Goal: Information Seeking & Learning: Learn about a topic

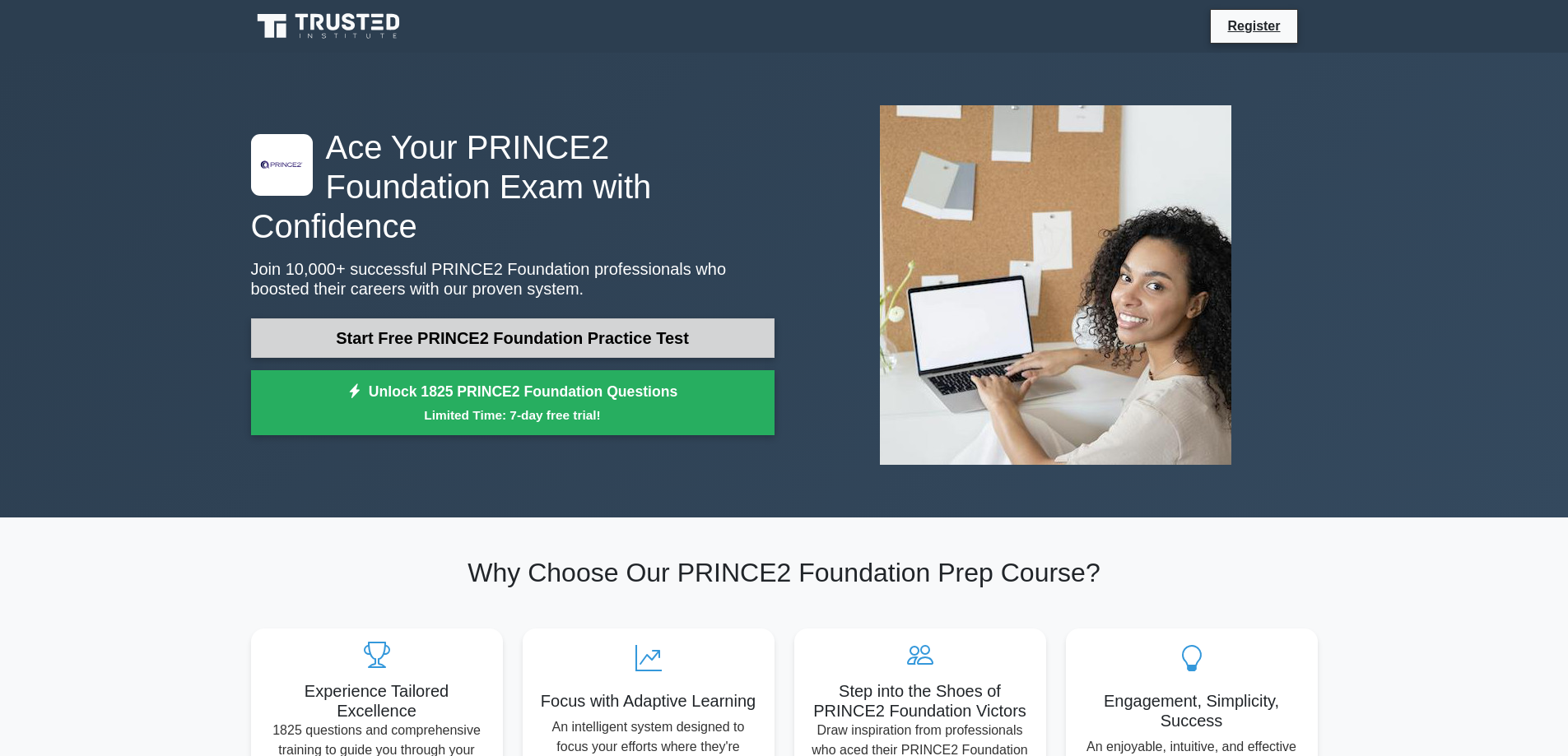
click at [394, 322] on link "Start Free PRINCE2 Foundation Practice Test" at bounding box center [513, 337] width 524 height 39
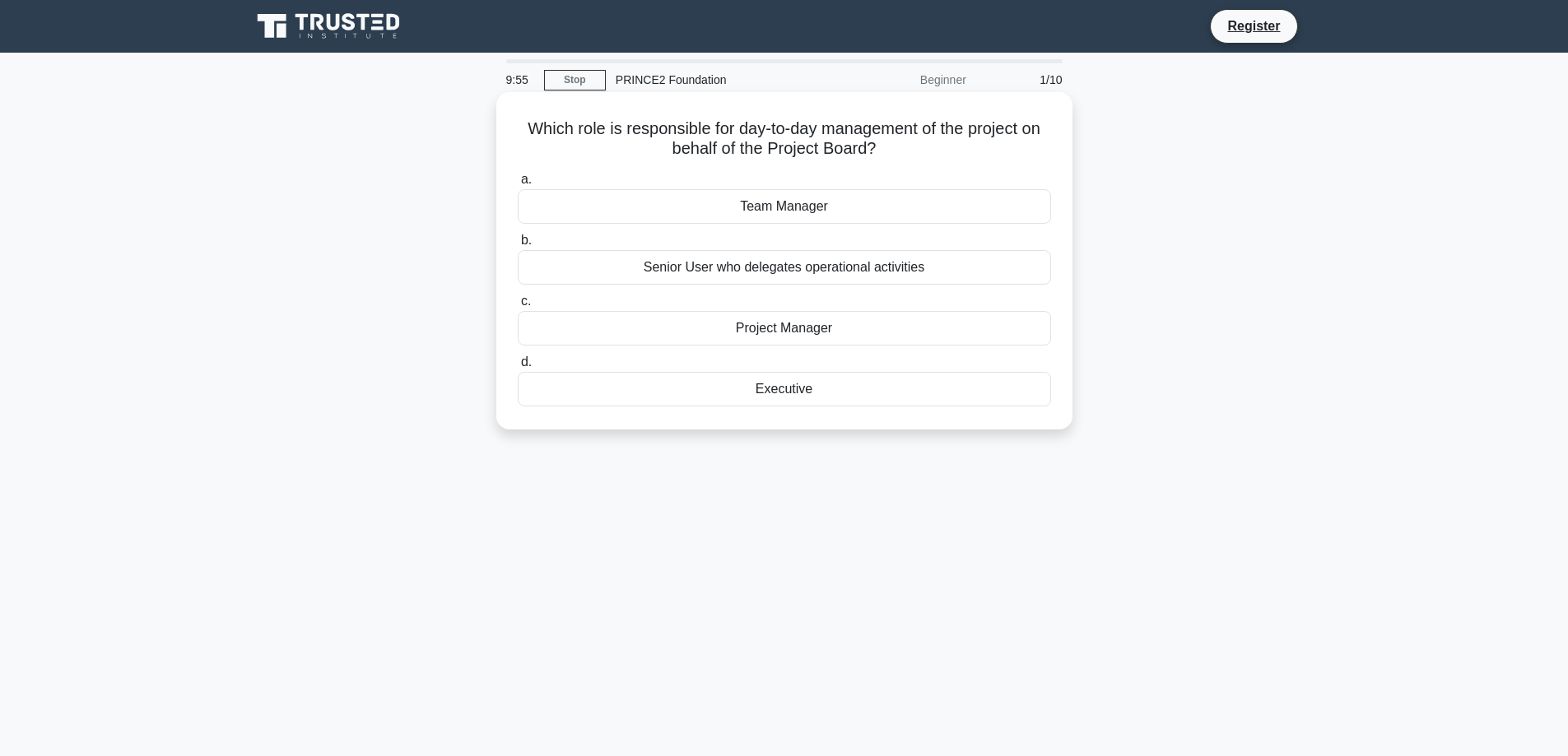
drag, startPoint x: 567, startPoint y: 127, endPoint x: 933, endPoint y: 147, distance: 366.5
click at [933, 147] on h5 "Which role is responsible for day-to-day management of the project on behalf of…" at bounding box center [784, 139] width 537 height 41
drag, startPoint x: 904, startPoint y: 149, endPoint x: 446, endPoint y: 132, distance: 458.3
click at [446, 132] on div "Which role is responsible for day-to-day management of the project on behalf of…" at bounding box center [784, 275] width 1086 height 357
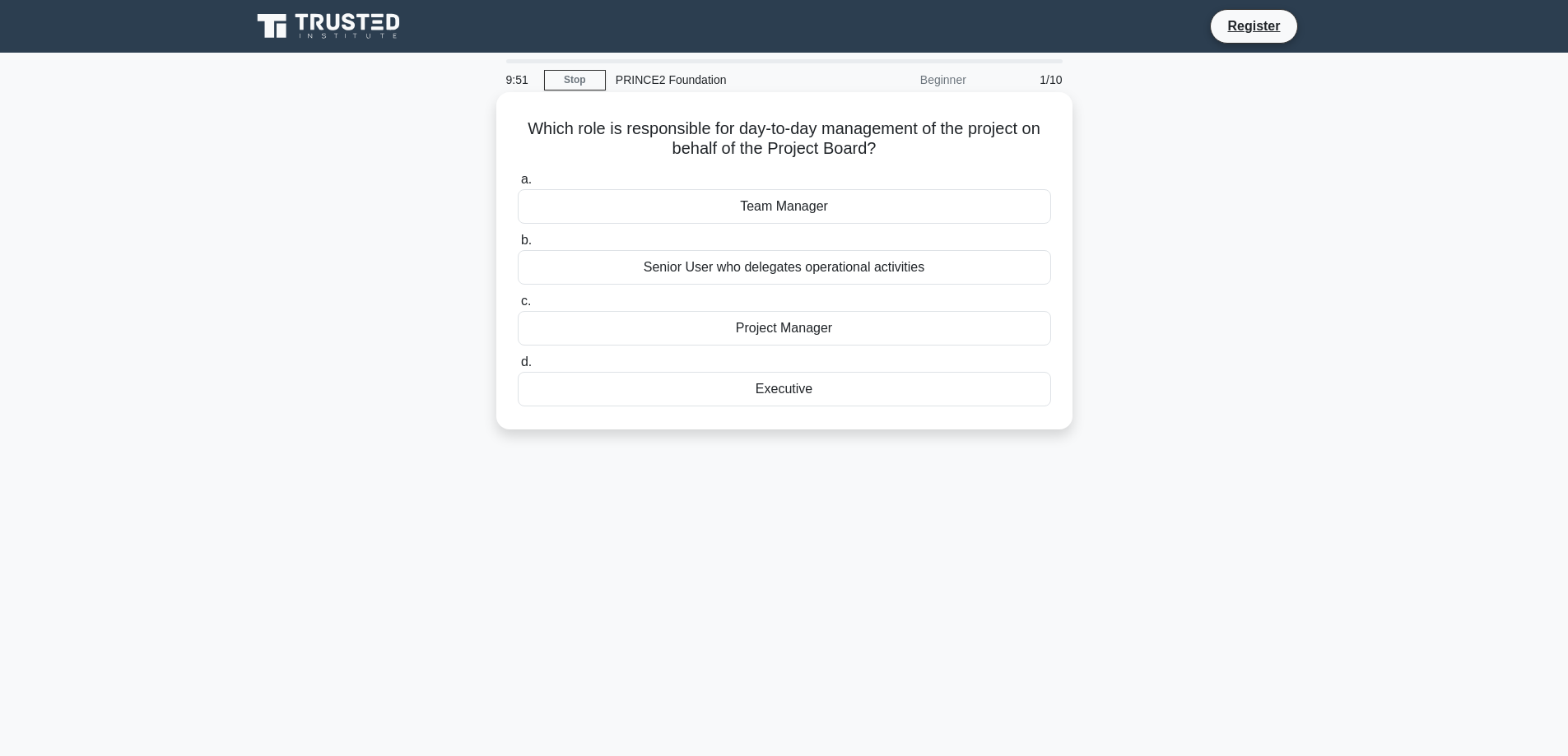
click at [785, 329] on div "Project Manager" at bounding box center [784, 329] width 533 height 34
click at [518, 307] on input "c. Project Manager" at bounding box center [518, 301] width 0 height 11
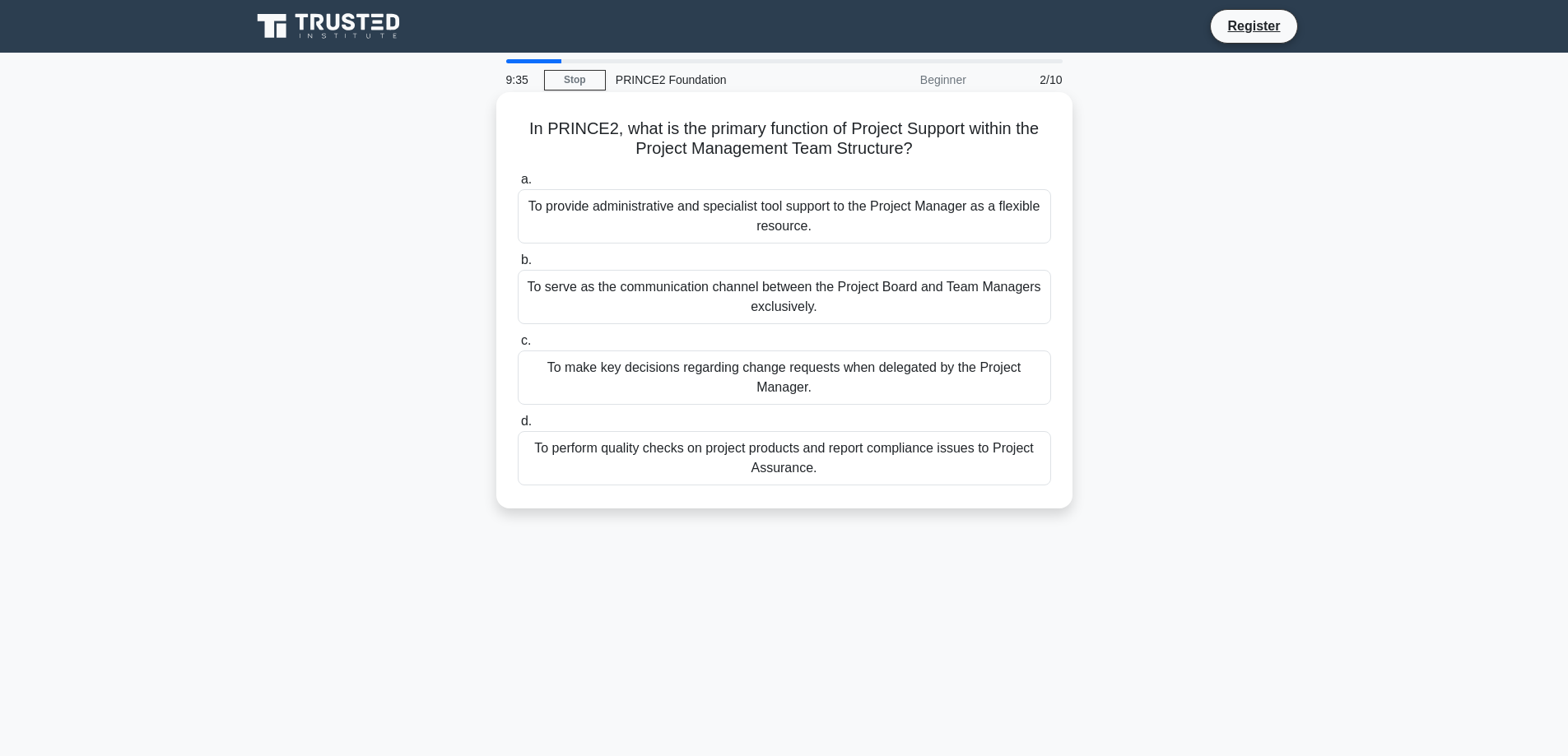
click at [762, 205] on div "To provide administrative and specialist tool support to the Project Manager as…" at bounding box center [784, 216] width 533 height 54
click at [518, 185] on input "a. To provide administrative and specialist tool support to the Project Manager…" at bounding box center [518, 180] width 0 height 11
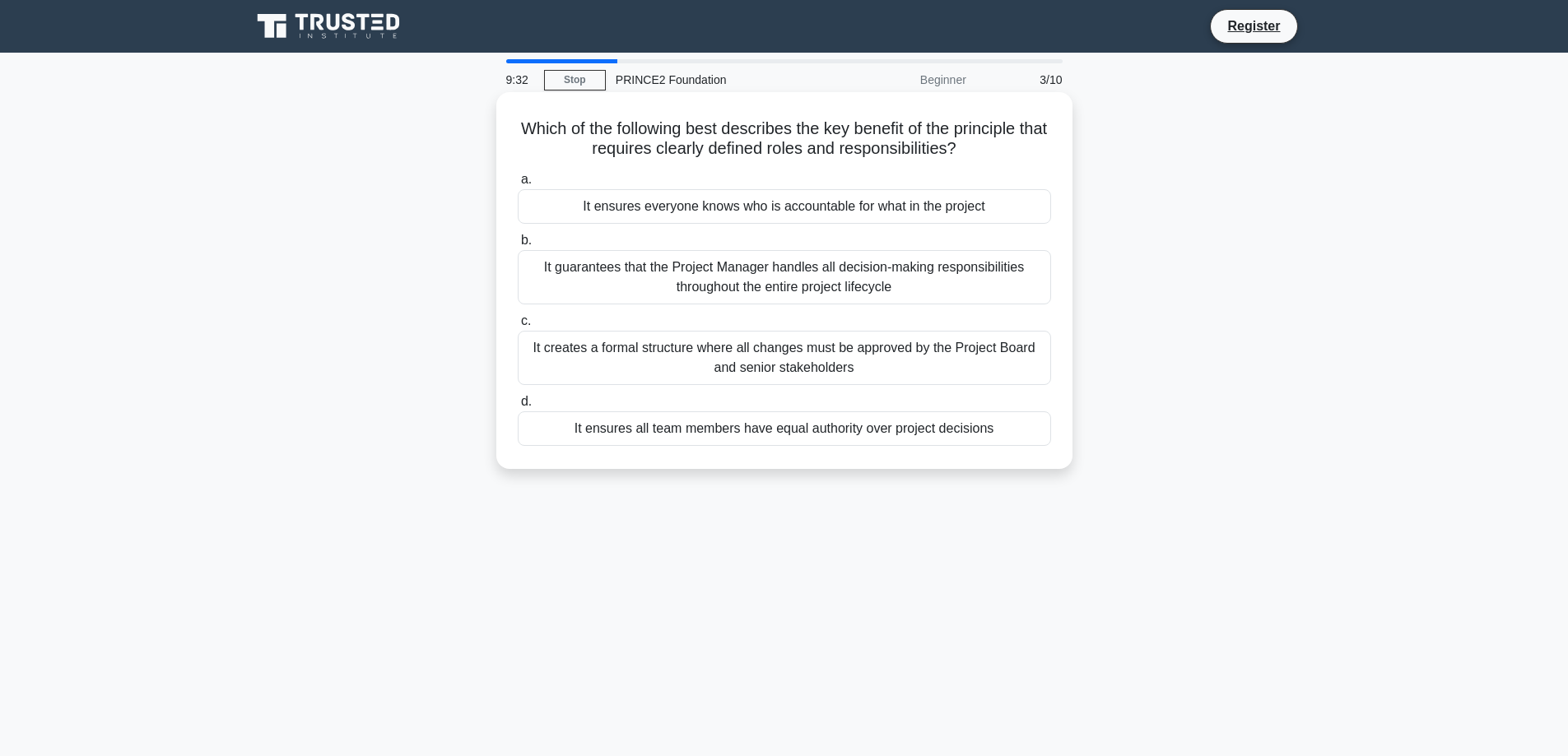
drag, startPoint x: 526, startPoint y: 127, endPoint x: 1000, endPoint y: 155, distance: 474.8
click at [1000, 155] on h5 "Which of the following best describes the key benefit of the principle that req…" at bounding box center [784, 139] width 537 height 41
click at [798, 213] on div "It ensures everyone knows who is accountable for what in the project" at bounding box center [784, 206] width 533 height 34
click at [518, 185] on input "a. It ensures everyone knows who is accountable for what in the project" at bounding box center [518, 180] width 0 height 11
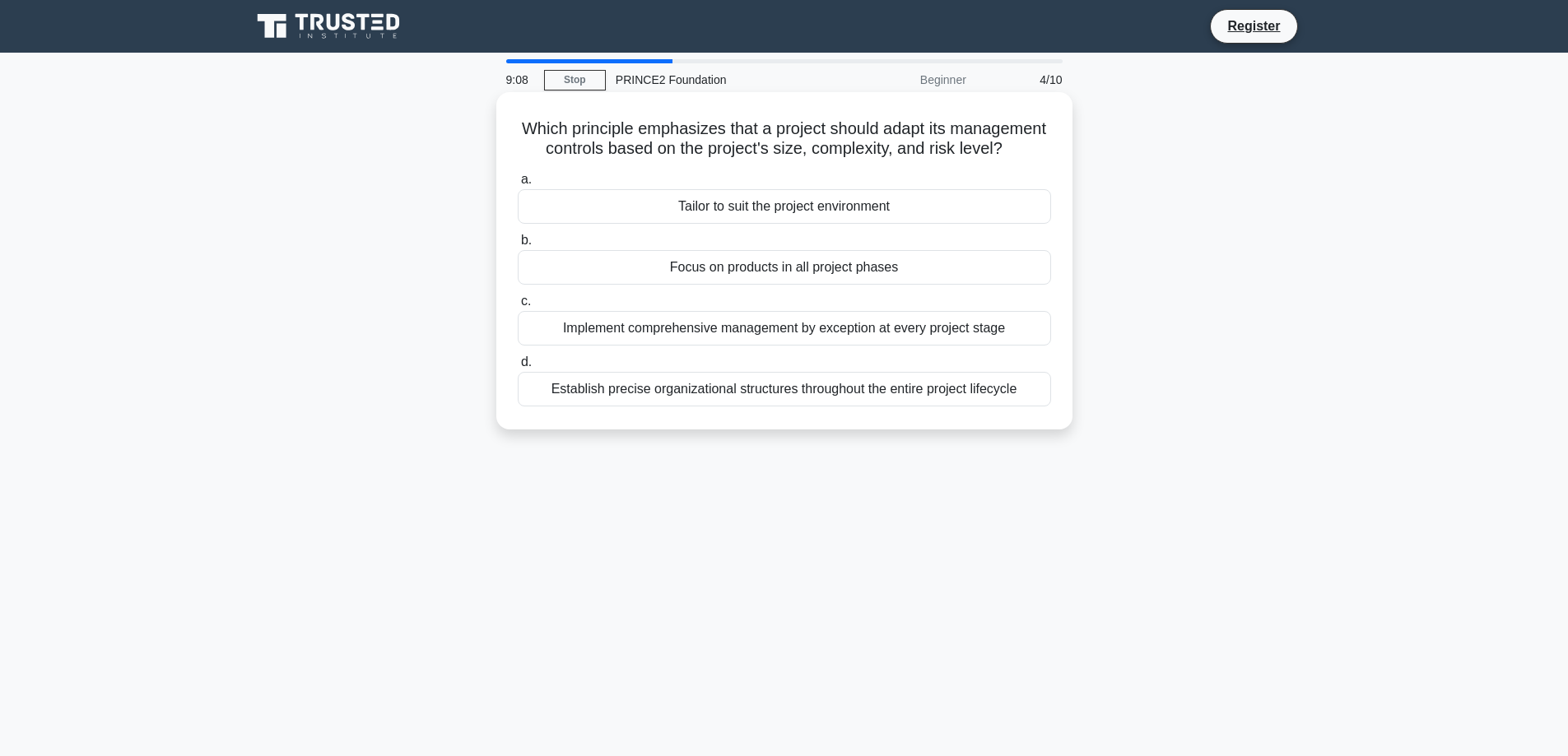
click at [750, 223] on div "Tailor to suit the project environment" at bounding box center [784, 206] width 533 height 34
click at [518, 185] on input "a. Tailor to suit the project environment" at bounding box center [518, 180] width 0 height 11
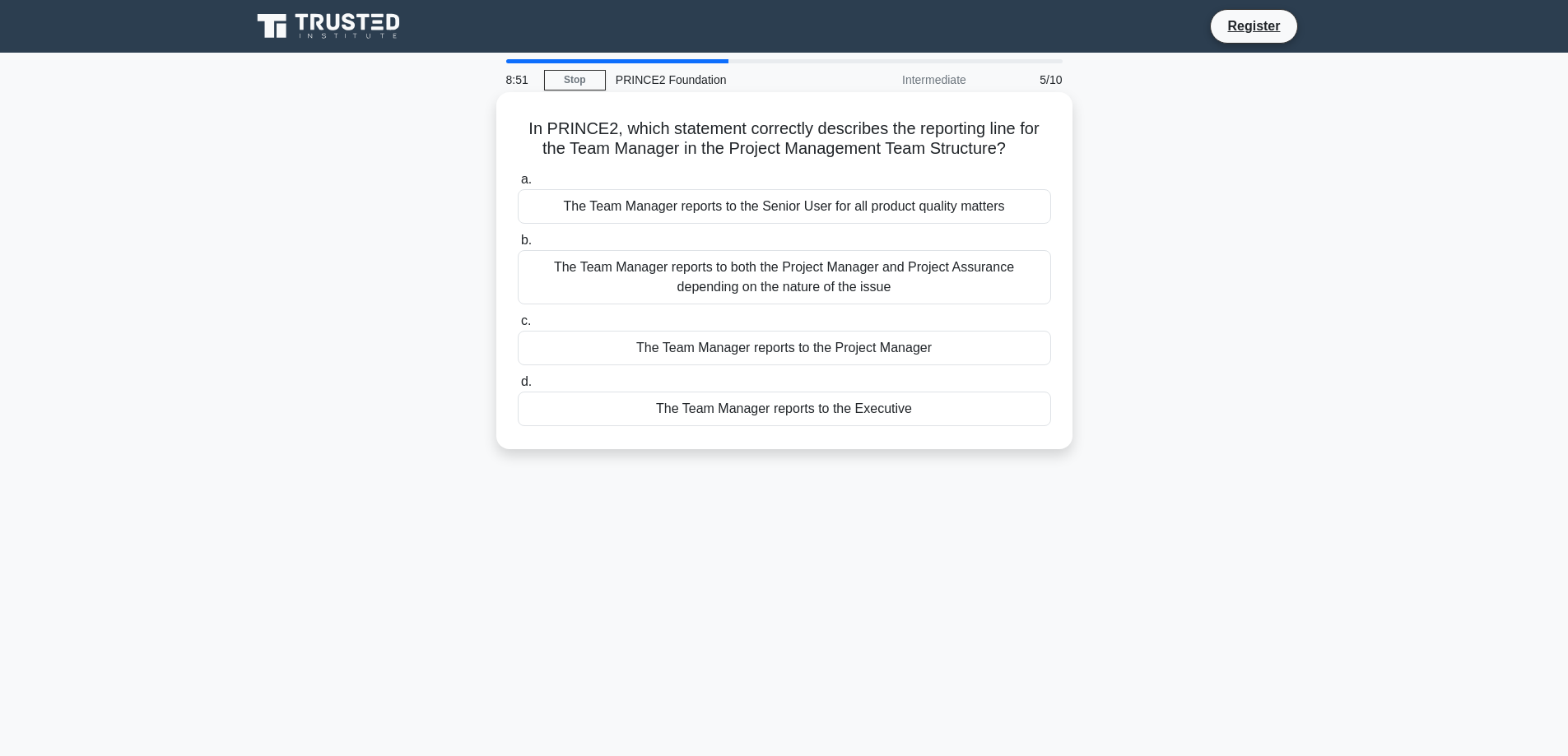
click at [727, 350] on div "The Team Manager reports to the Project Manager" at bounding box center [784, 348] width 533 height 34
click at [518, 327] on input "c. The Team Manager reports to the Project Manager" at bounding box center [518, 321] width 0 height 11
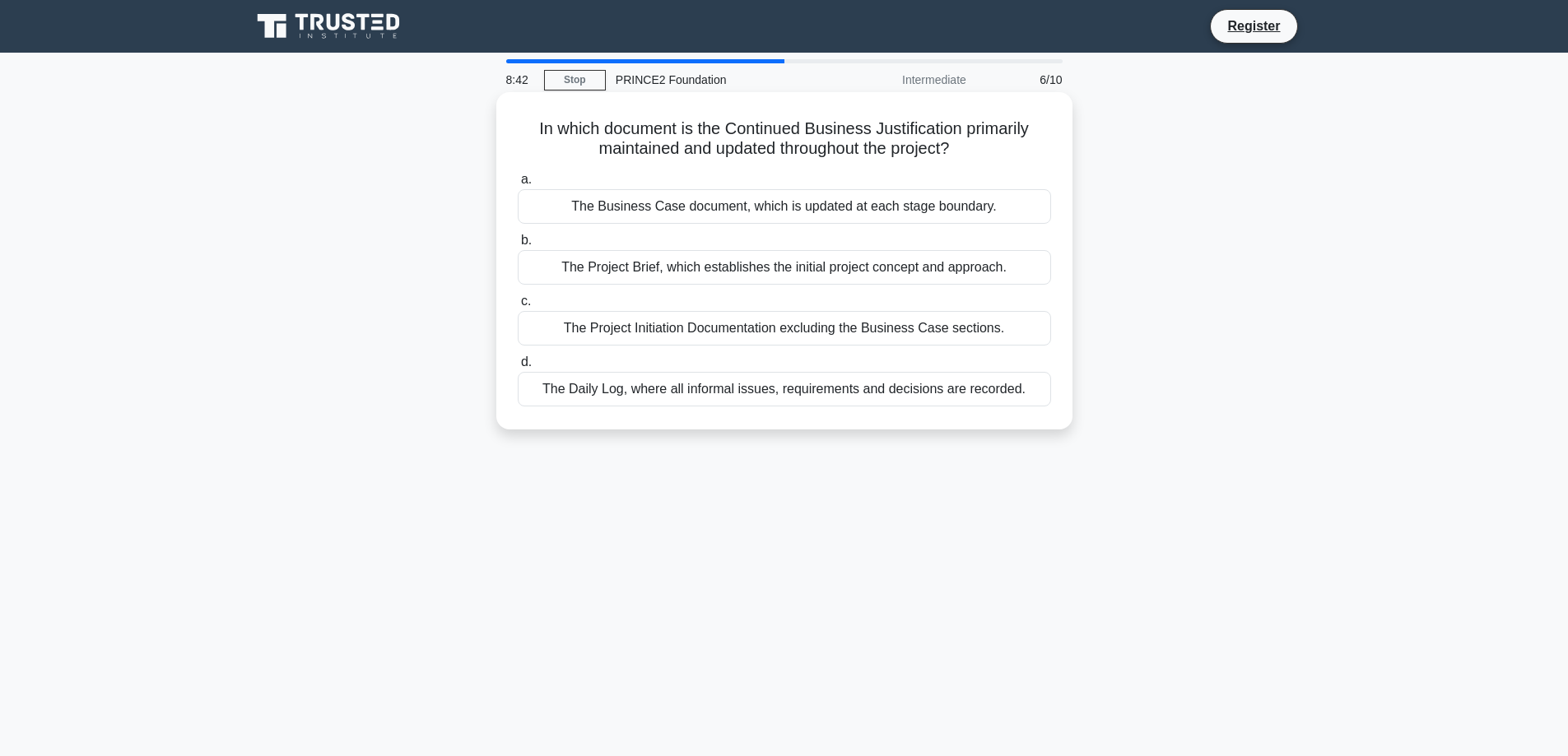
click at [651, 207] on div "The Business Case document, which is updated at each stage boundary." at bounding box center [784, 206] width 533 height 34
click at [518, 185] on input "a. The Business Case document, which is updated at each stage boundary." at bounding box center [518, 180] width 0 height 11
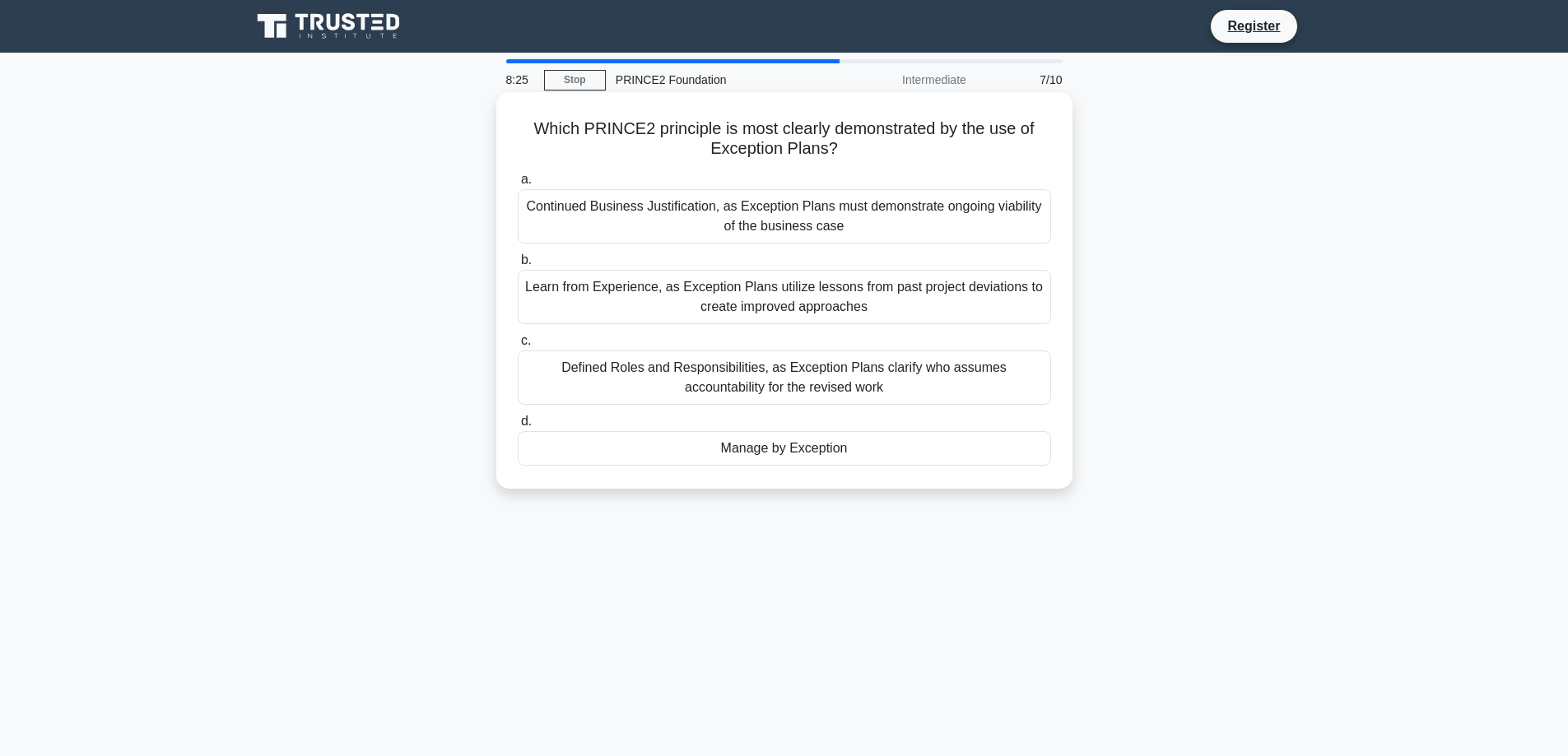
click at [661, 450] on div "Manage by Exception" at bounding box center [784, 448] width 533 height 34
click at [518, 427] on input "d. Manage by Exception" at bounding box center [518, 421] width 0 height 11
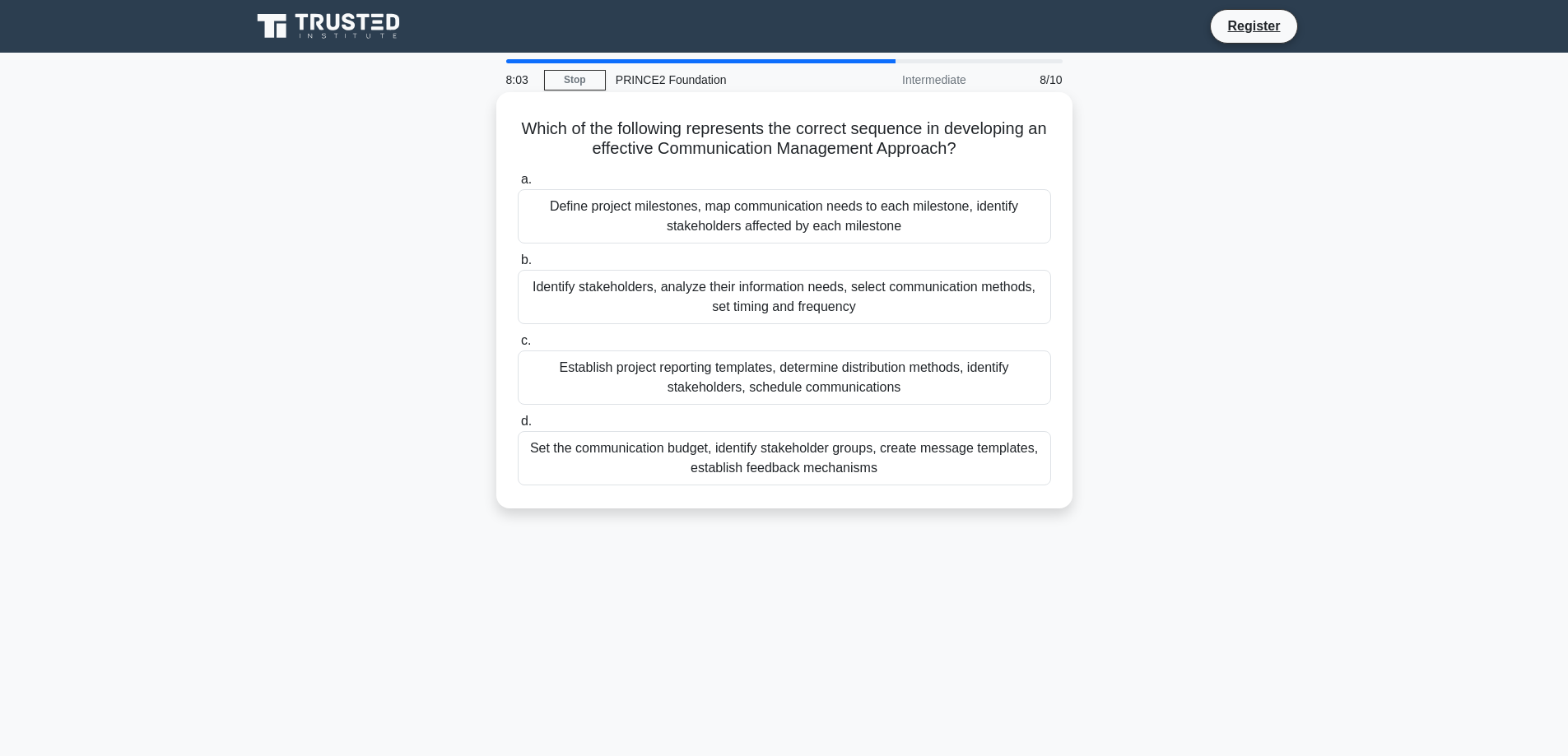
click at [896, 216] on div "Define project milestones, map communication needs to each milestone, identify …" at bounding box center [784, 216] width 533 height 54
click at [518, 185] on input "a. Define project milestones, map communication needs to each milestone, identi…" at bounding box center [518, 180] width 0 height 11
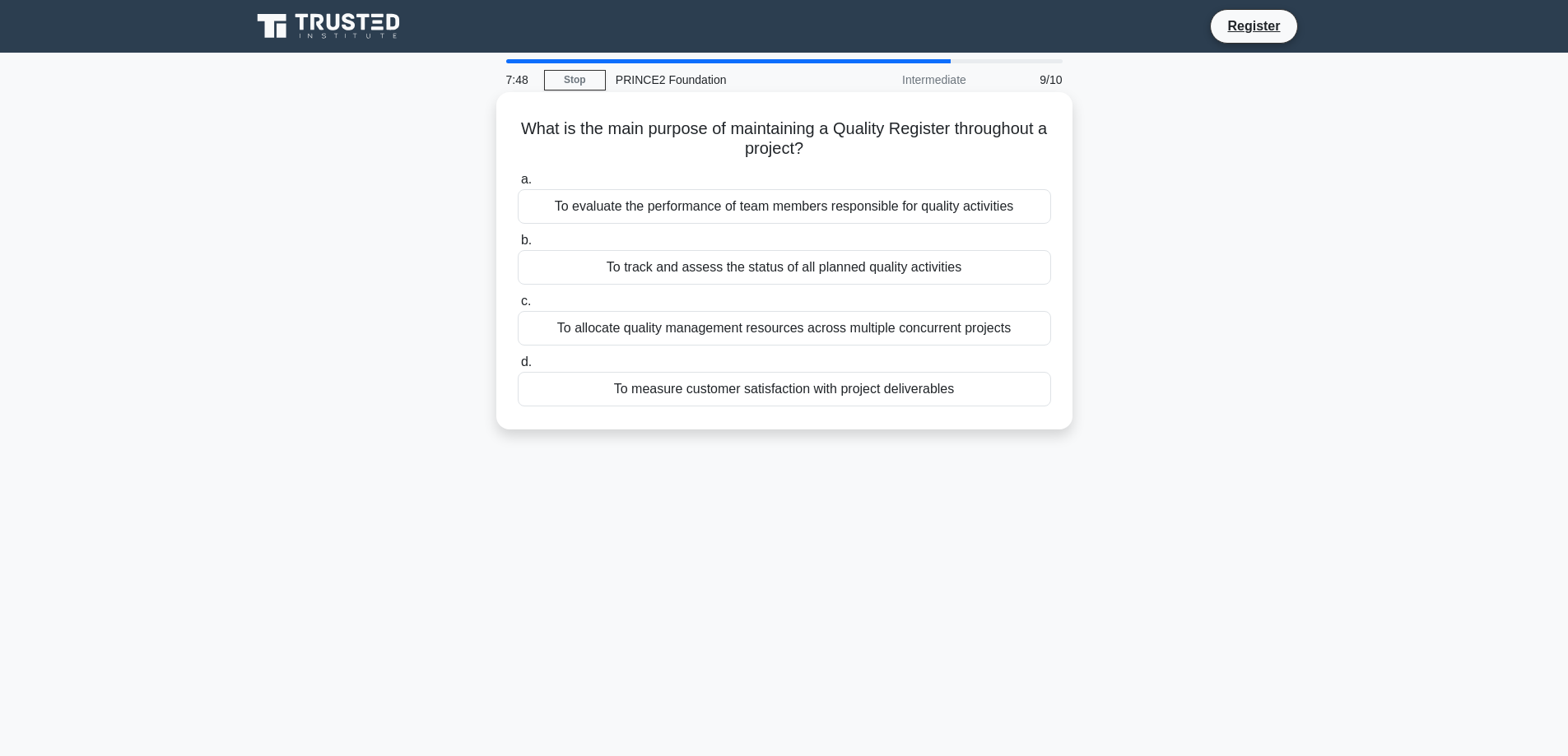
click at [809, 335] on div "To allocate quality management resources across multiple concurrent projects" at bounding box center [784, 329] width 533 height 34
click at [518, 307] on input "c. To allocate quality management resources across multiple concurrent projects" at bounding box center [518, 301] width 0 height 11
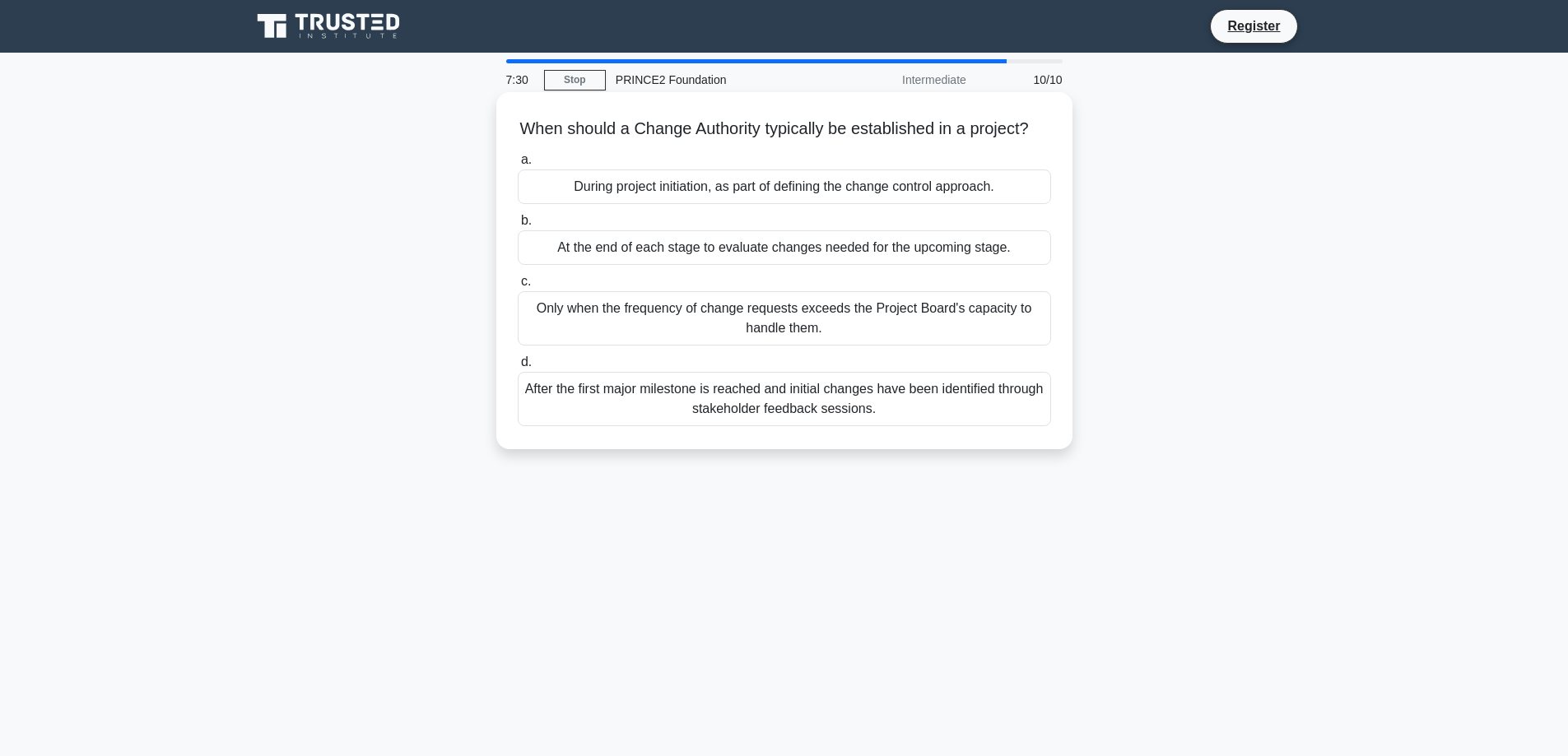
click at [732, 335] on div "Only when the frequency of change requests exceeds the Project Board's capacity…" at bounding box center [784, 318] width 533 height 54
click at [518, 288] on input "c. Only when the frequency of change requests exceeds the Project Board's capac…" at bounding box center [518, 281] width 0 height 11
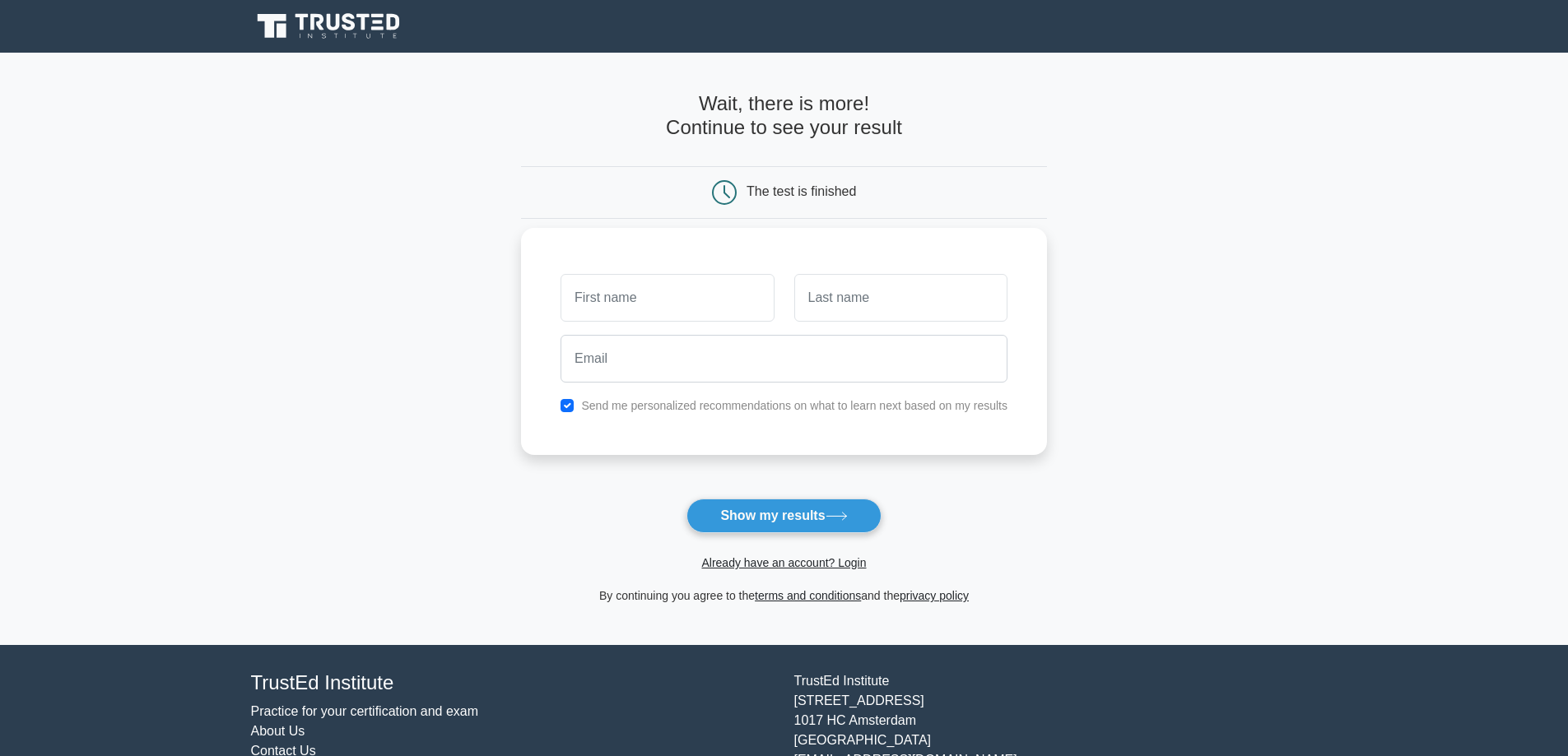
click at [624, 293] on input "text" at bounding box center [666, 298] width 213 height 48
click at [730, 514] on button "Show my results" at bounding box center [783, 516] width 194 height 34
type input "sadf"
click at [857, 297] on input "text" at bounding box center [900, 298] width 213 height 48
type input "sadfasd"
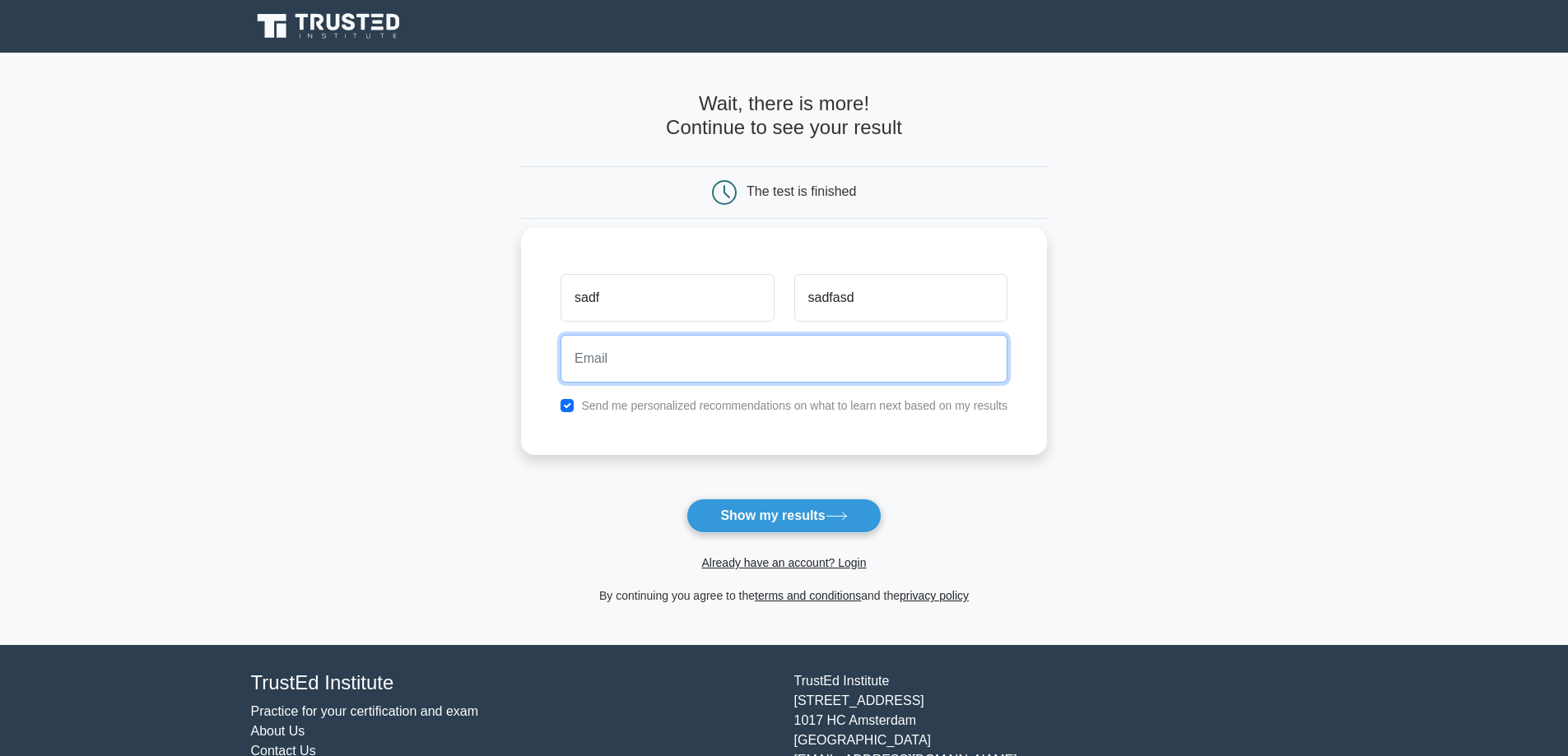
click at [723, 358] on input "email" at bounding box center [784, 359] width 447 height 48
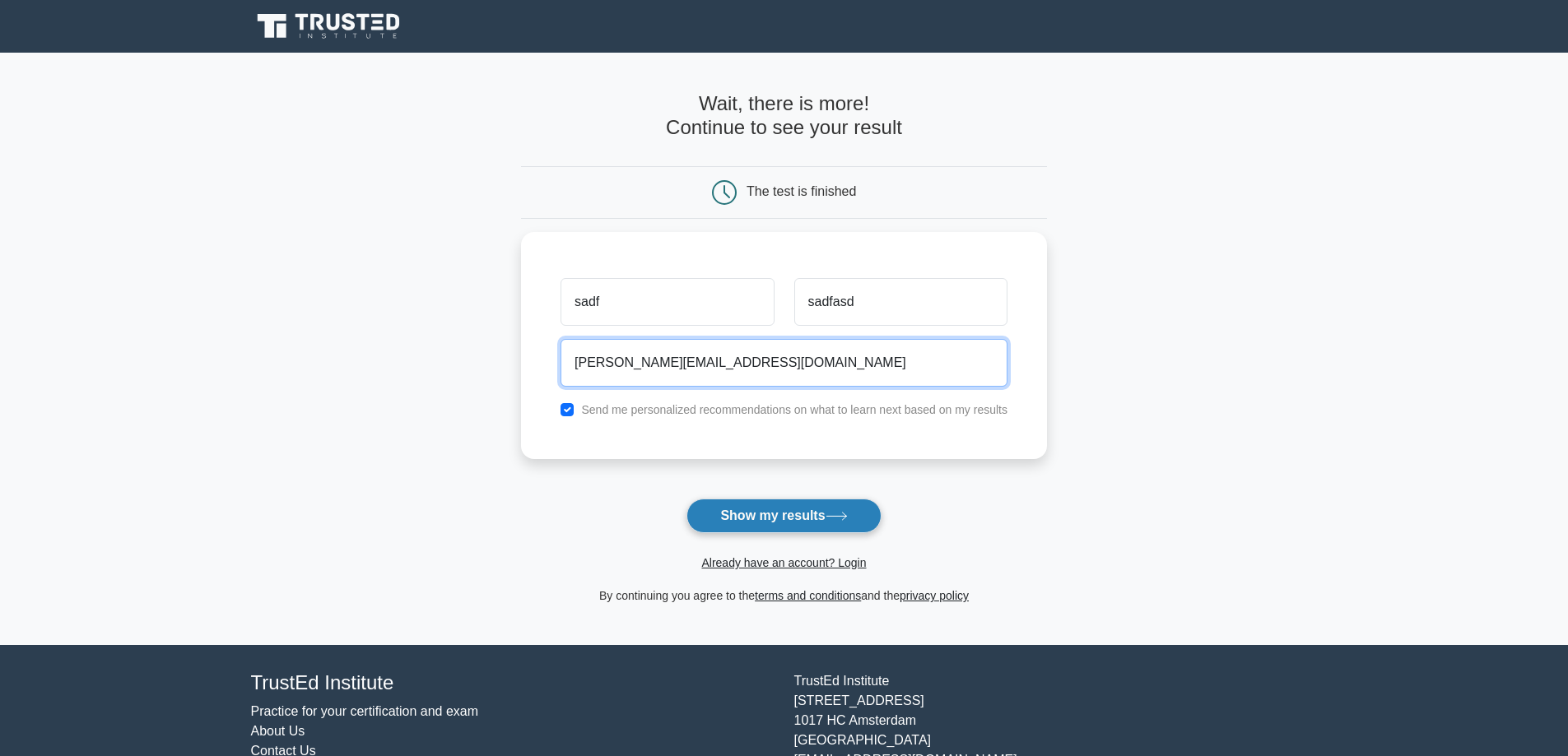
type input "[PERSON_NAME][EMAIL_ADDRESS][DOMAIN_NAME]"
click at [743, 525] on button "Show my results" at bounding box center [783, 516] width 194 height 34
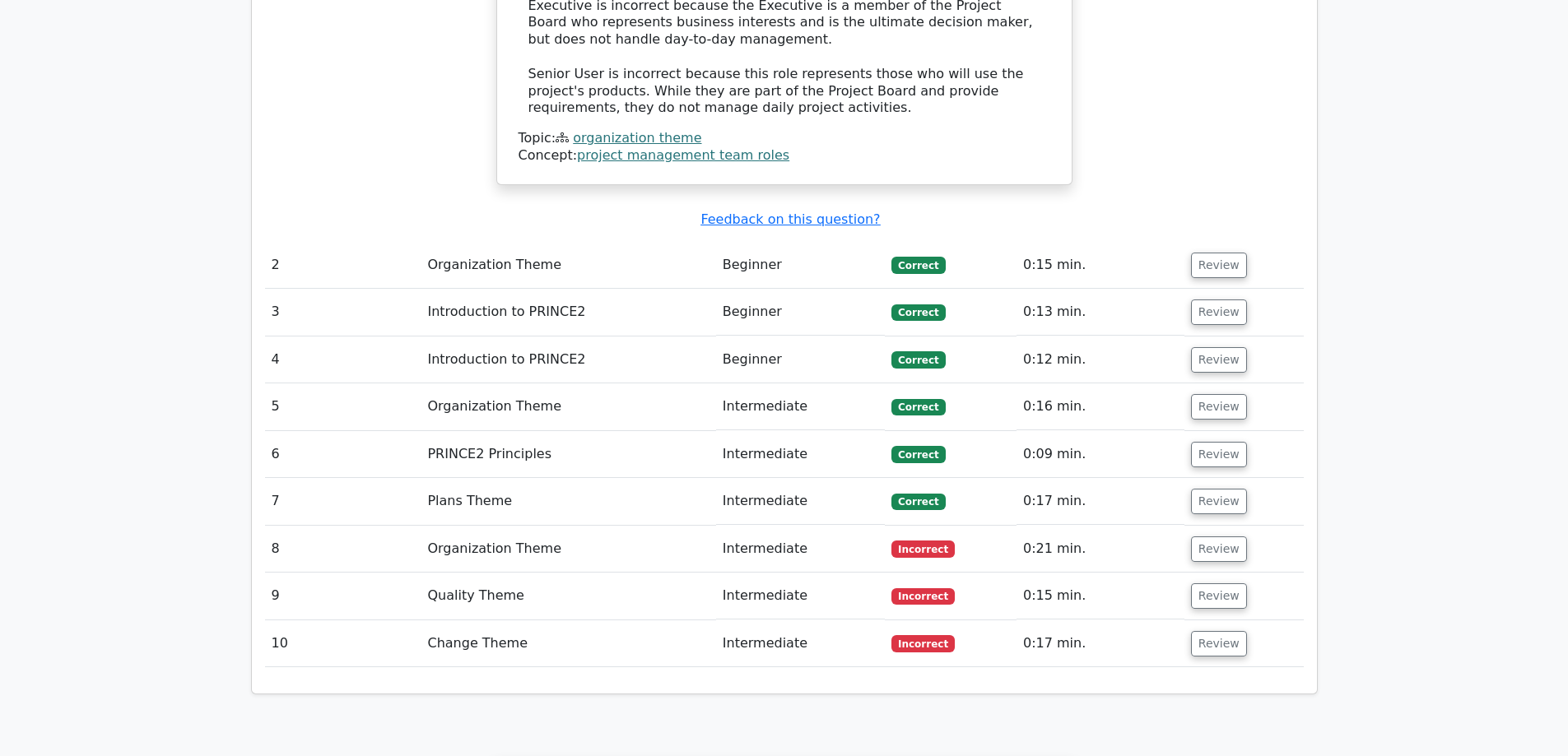
scroll to position [1976, 0]
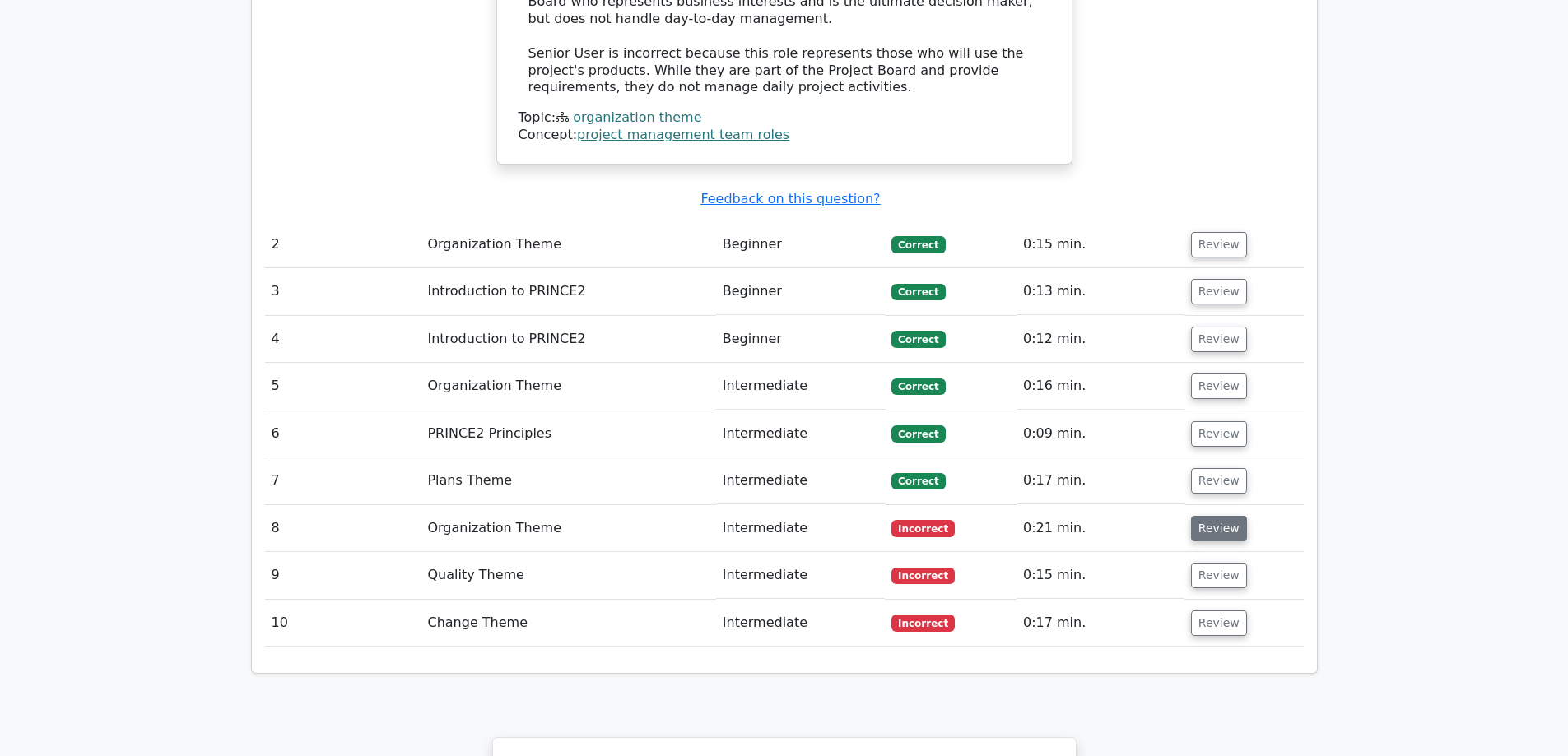
click at [1208, 516] on button "Review" at bounding box center [1218, 529] width 56 height 26
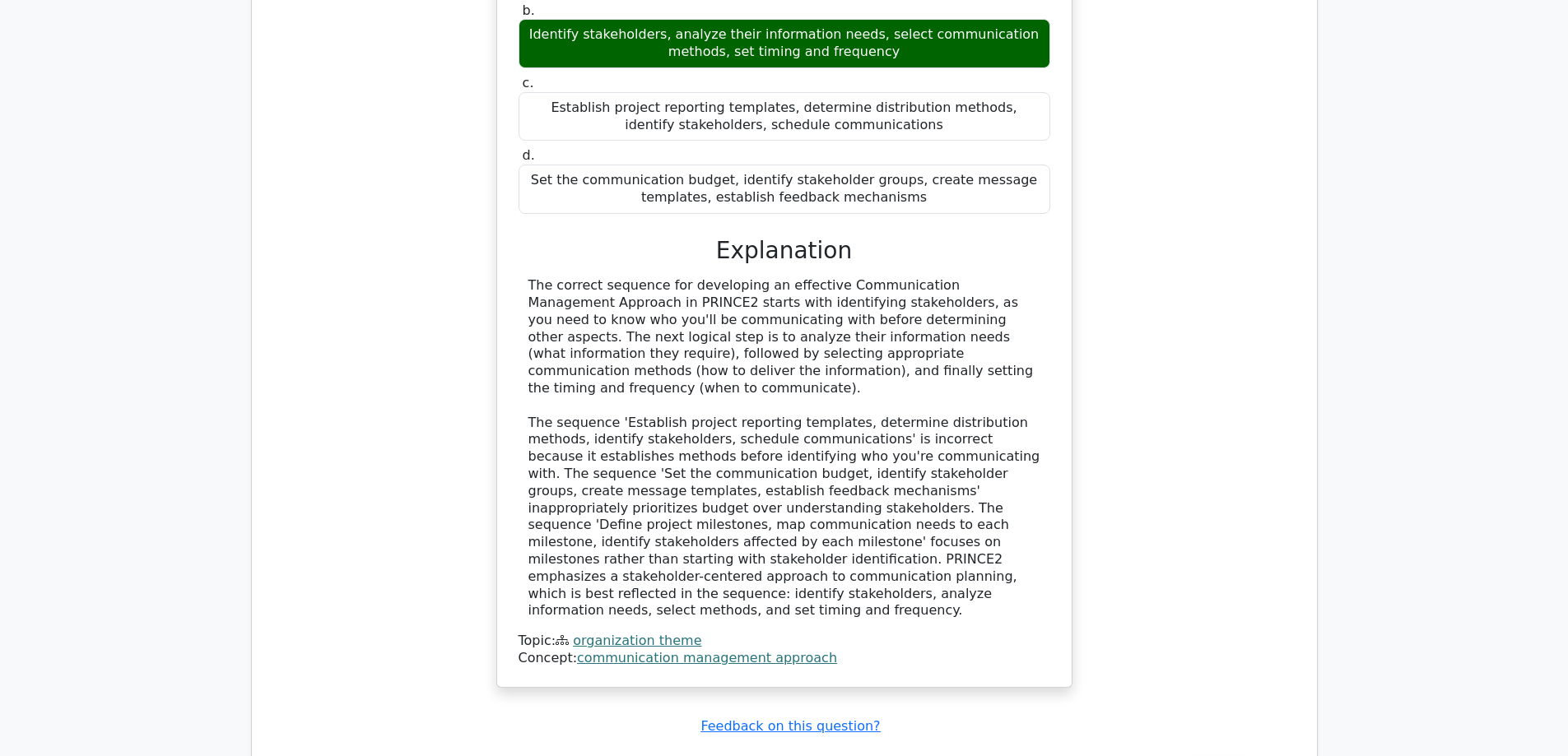
scroll to position [2881, 0]
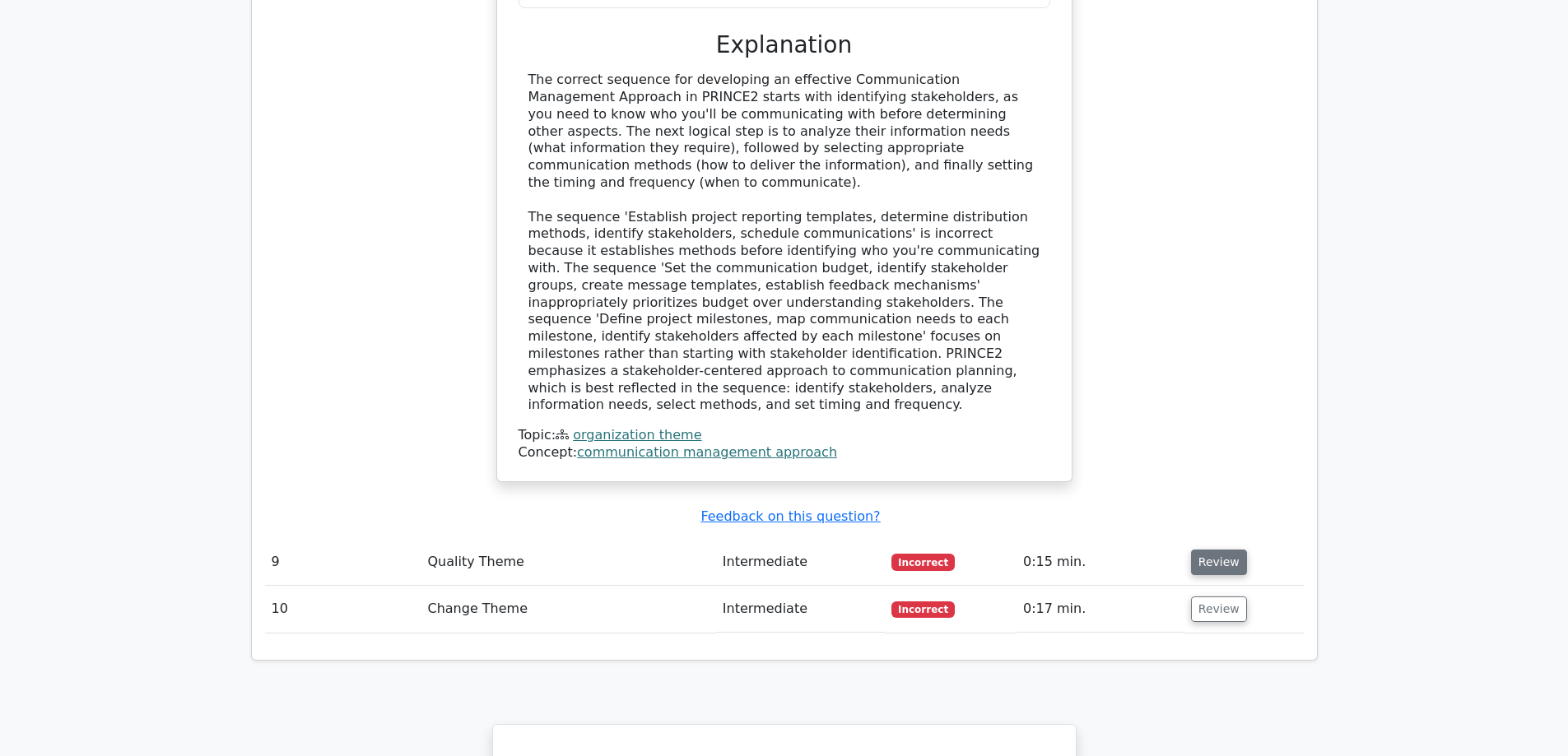
click at [1231, 550] on button "Review" at bounding box center [1218, 562] width 56 height 26
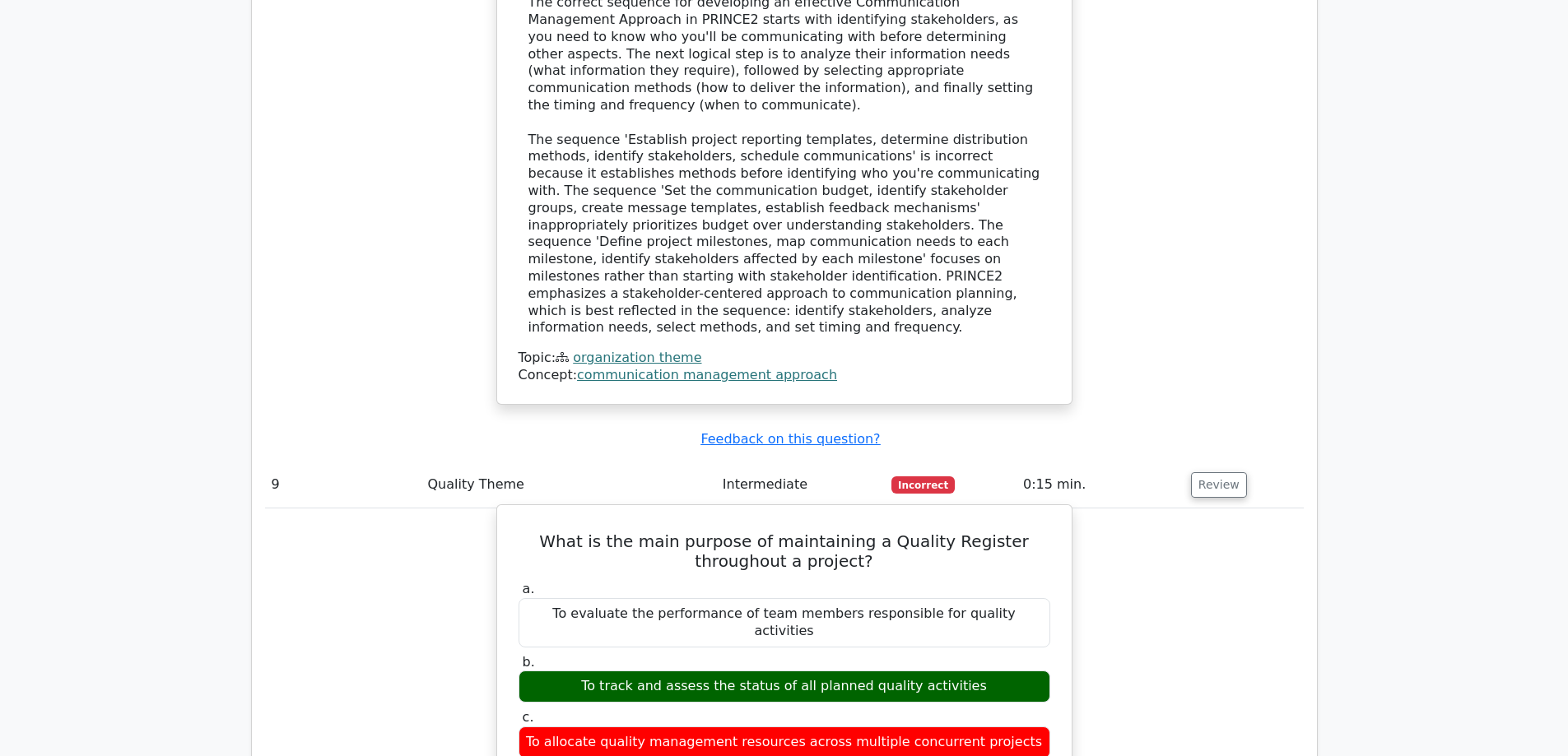
scroll to position [2963, 0]
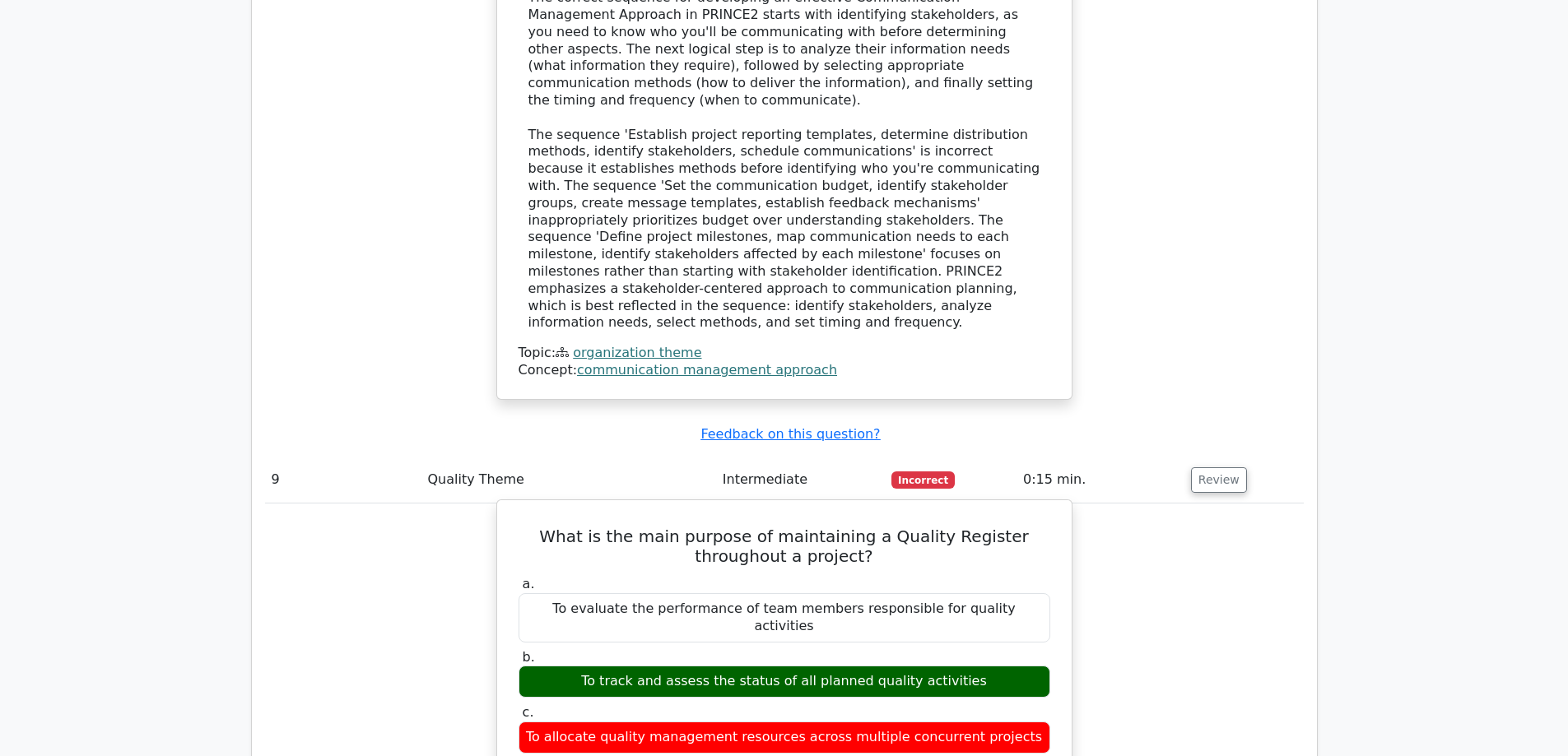
drag, startPoint x: 616, startPoint y: 539, endPoint x: 959, endPoint y: 536, distance: 343.0
click at [953, 666] on div "To track and assess the status of all planned quality activities" at bounding box center [784, 682] width 531 height 32
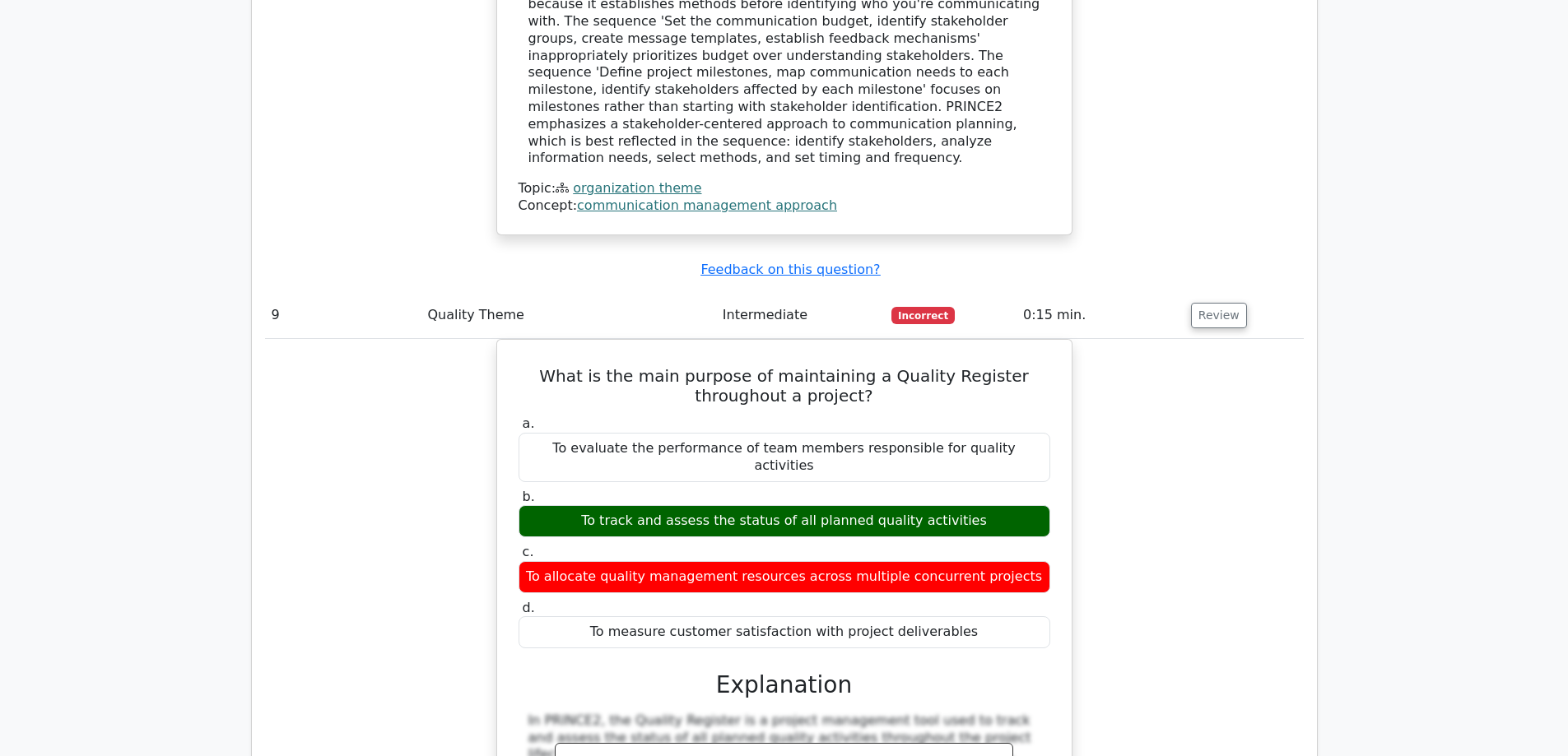
scroll to position [3539, 0]
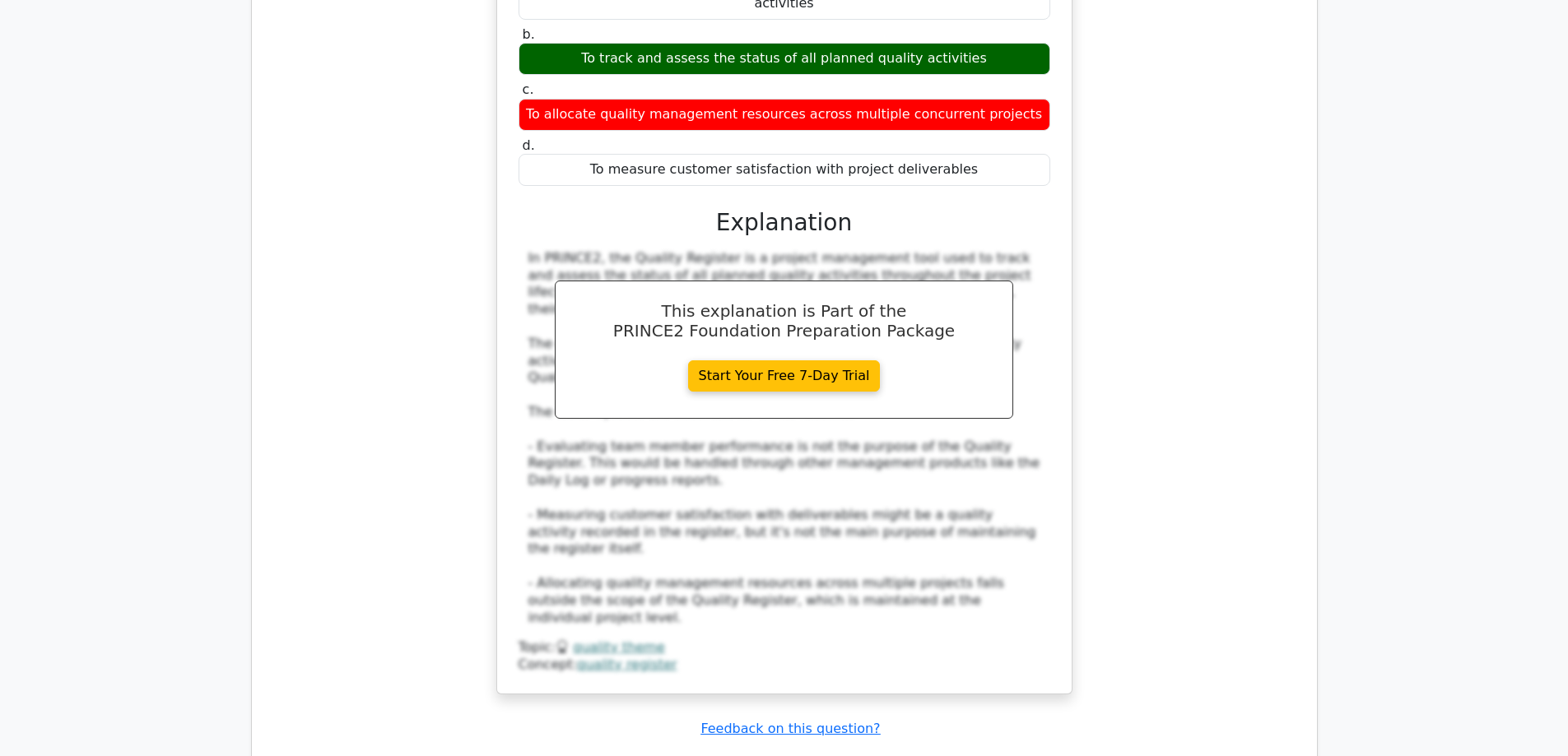
scroll to position [3869, 0]
